Goal: Find contact information: Find contact information

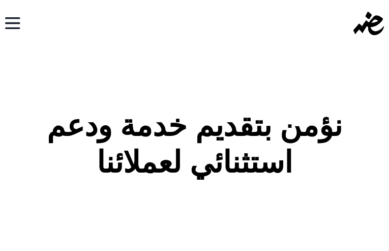
type input "icuqiwixirut00@gmail.com"
type input "rKHFNpfKPKjjU"
type input "FChjwMVPtu"
type input "rnZRRMMBbzKZ"
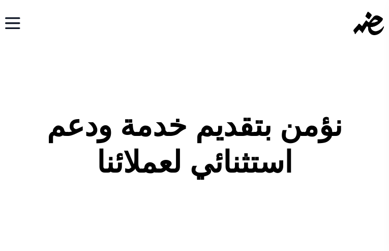
type input "AwVrACCWkOaQvIHl"
